Goal: Information Seeking & Learning: Find specific fact

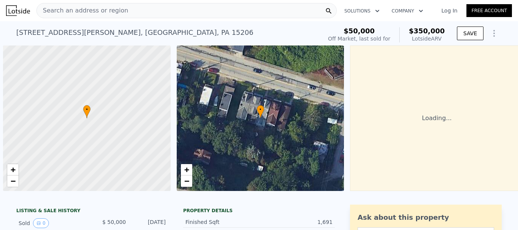
scroll to position [0, 3]
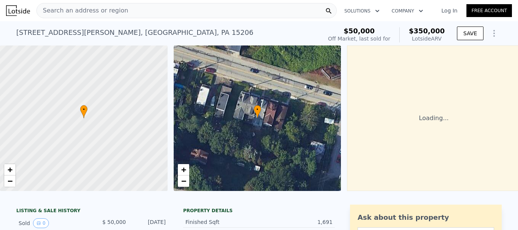
click at [281, 30] on div "7116 Butler St , Pittsburgh , PA 15206 Sold Sep 2005 for $50k (~ARV $350k )" at bounding box center [167, 34] width 303 height 21
click at [121, 32] on div "7116 Butler St , Pittsburgh , PA 15206" at bounding box center [134, 32] width 237 height 11
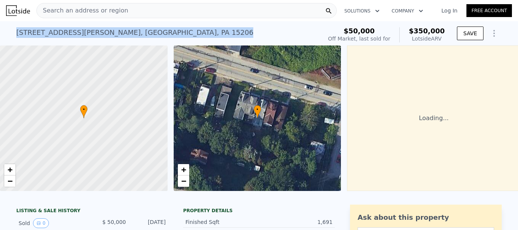
drag, startPoint x: 14, startPoint y: 32, endPoint x: 135, endPoint y: 32, distance: 120.9
click at [135, 32] on div "7116 Butler St , Pittsburgh , PA 15206 Sold Sep 2005 for $50k (~ARV $350k )" at bounding box center [167, 34] width 303 height 21
copy div "7116 Butler St , Pittsburgh , PA 15206"
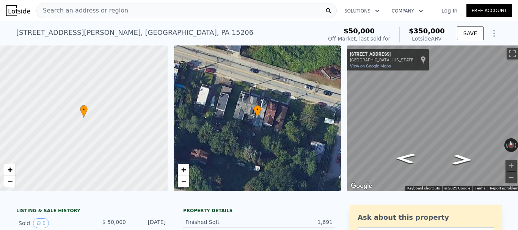
click at [136, 13] on div "Search an address or region" at bounding box center [186, 10] width 300 height 15
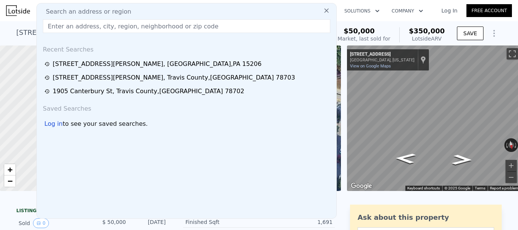
click at [136, 13] on div "Search an address or region" at bounding box center [186, 11] width 293 height 9
click at [130, 30] on input "text" at bounding box center [186, 26] width 287 height 14
paste input "1230 Custer Ave, Kansas City, KS 66105"
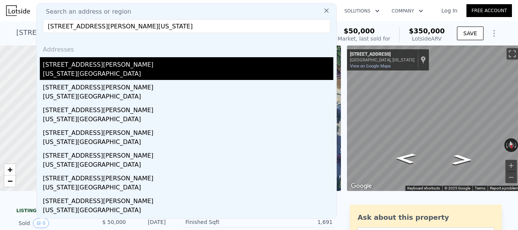
type input "1230 Custer Ave, Kansas City, KS 66105"
click at [97, 74] on div "Kansas City, KS 66105" at bounding box center [188, 74] width 290 height 11
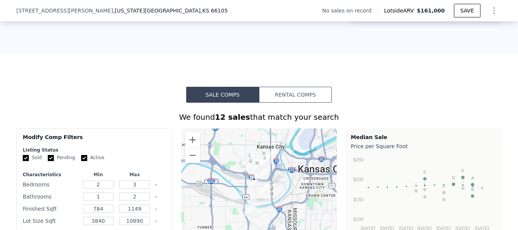
scroll to position [523, 0]
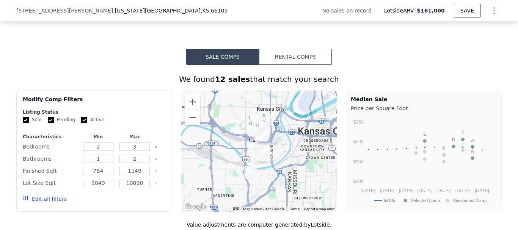
click at [81, 123] on input "Active" at bounding box center [84, 120] width 6 height 6
checkbox input "false"
click at [48, 123] on input "Pending" at bounding box center [51, 120] width 6 height 6
checkbox input "false"
click at [126, 204] on button "Update Search" at bounding box center [136, 199] width 57 height 11
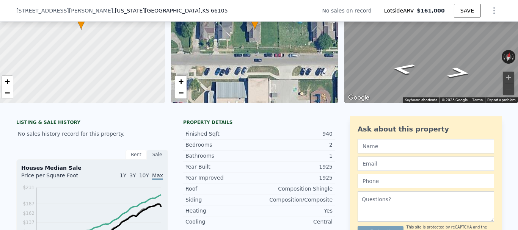
scroll to position [85, 0]
